Goal: Information Seeking & Learning: Learn about a topic

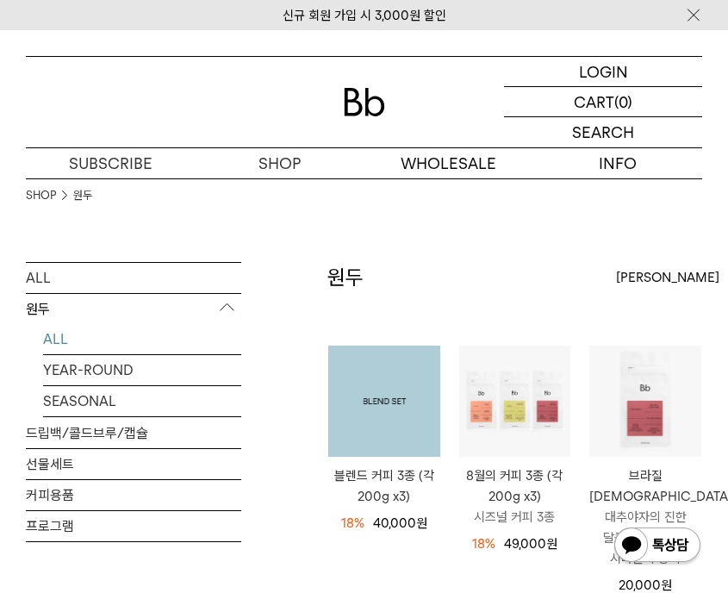
click at [390, 403] on img at bounding box center [384, 401] width 112 height 112
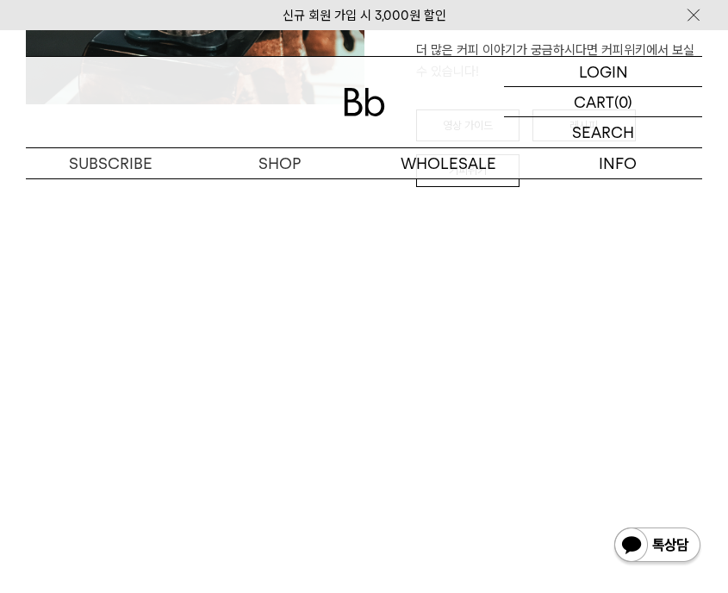
scroll to position [3358, 0]
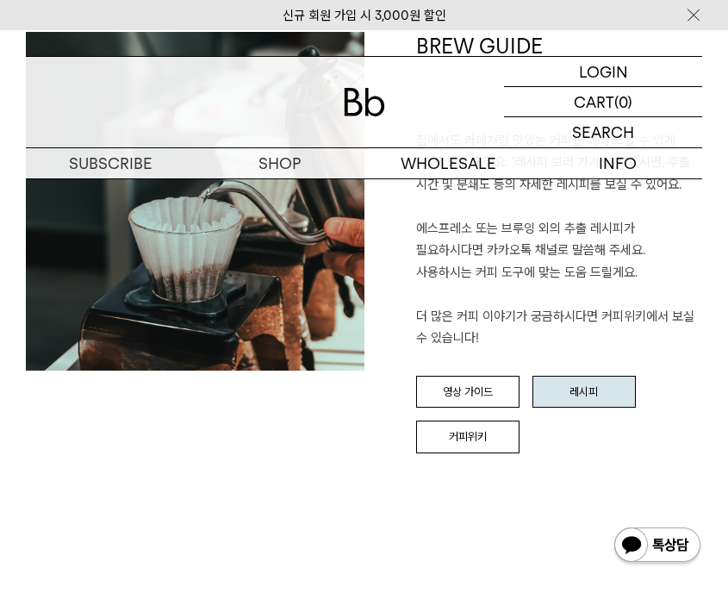
click at [573, 376] on link "레시피" at bounding box center [583, 392] width 103 height 33
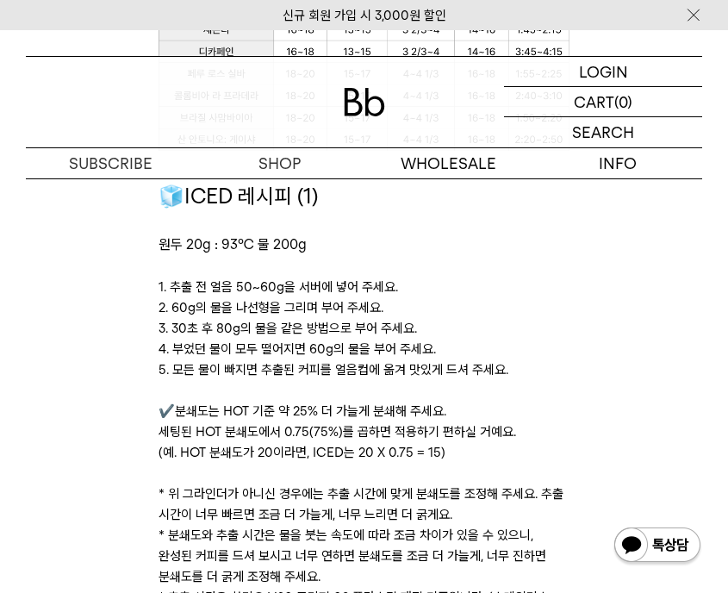
scroll to position [1869, 0]
